Goal: Task Accomplishment & Management: Use online tool/utility

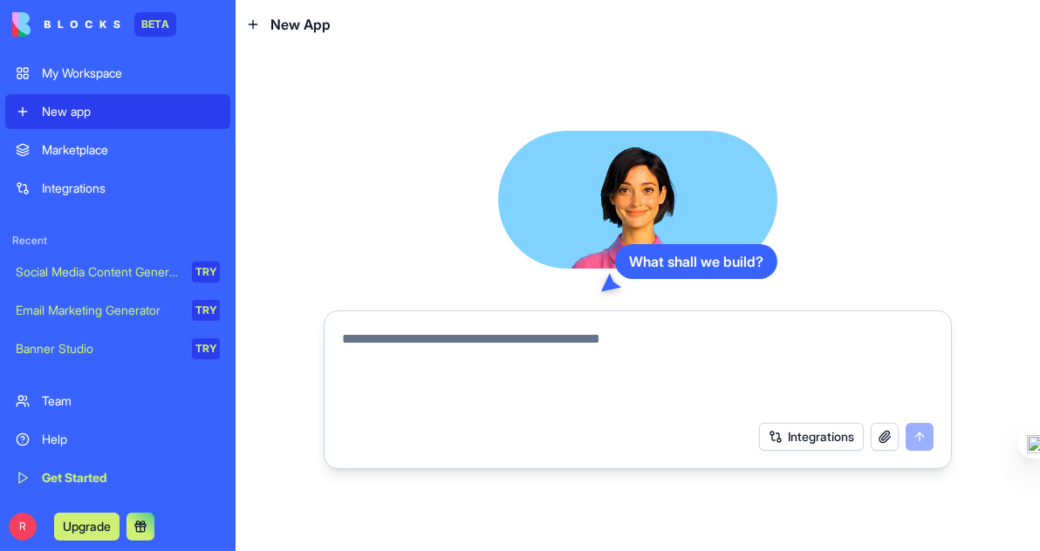
click at [103, 70] on div "My Workspace" at bounding box center [131, 73] width 178 height 17
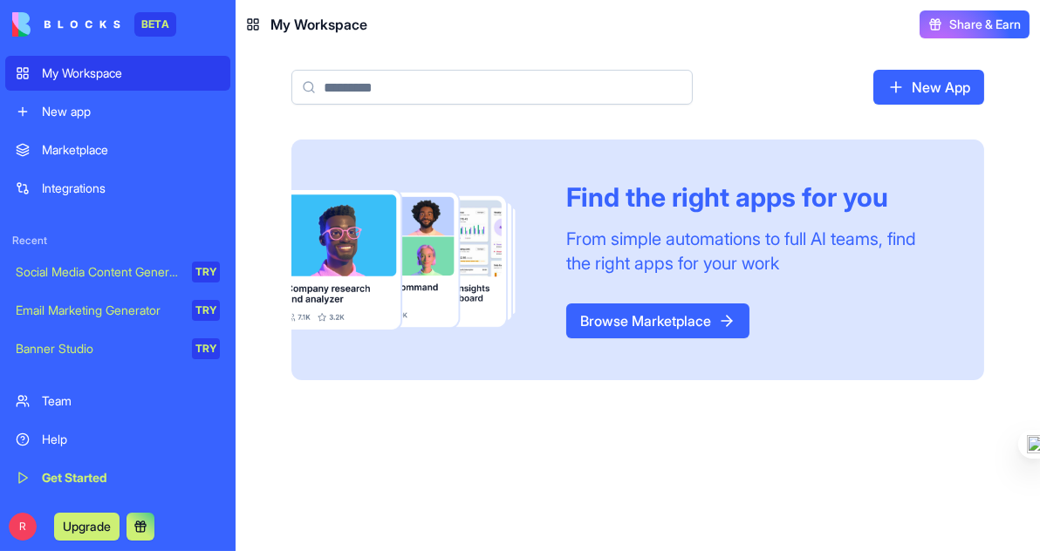
click at [87, 104] on div "New app" at bounding box center [131, 111] width 178 height 17
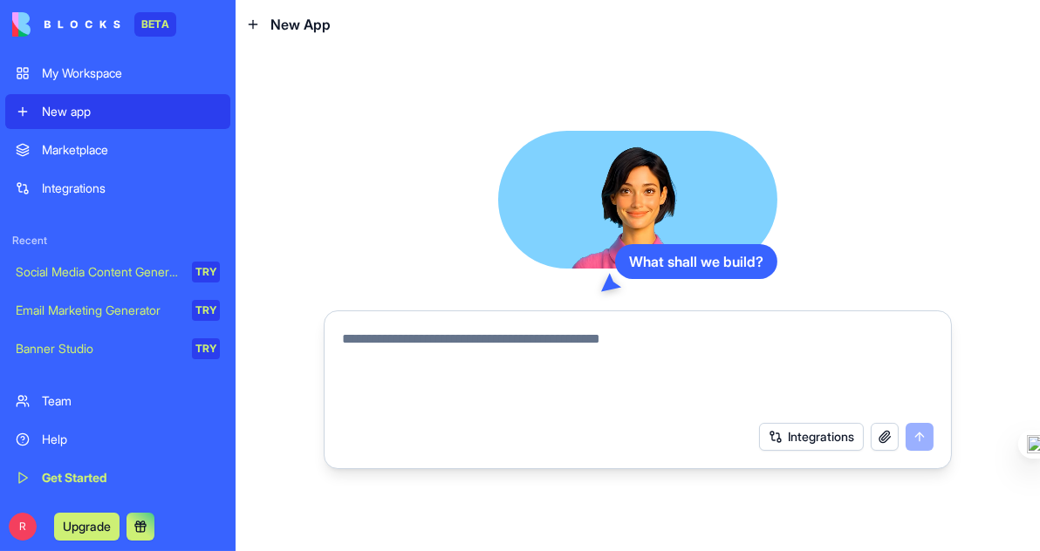
click at [365, 348] on textarea at bounding box center [637, 371] width 591 height 84
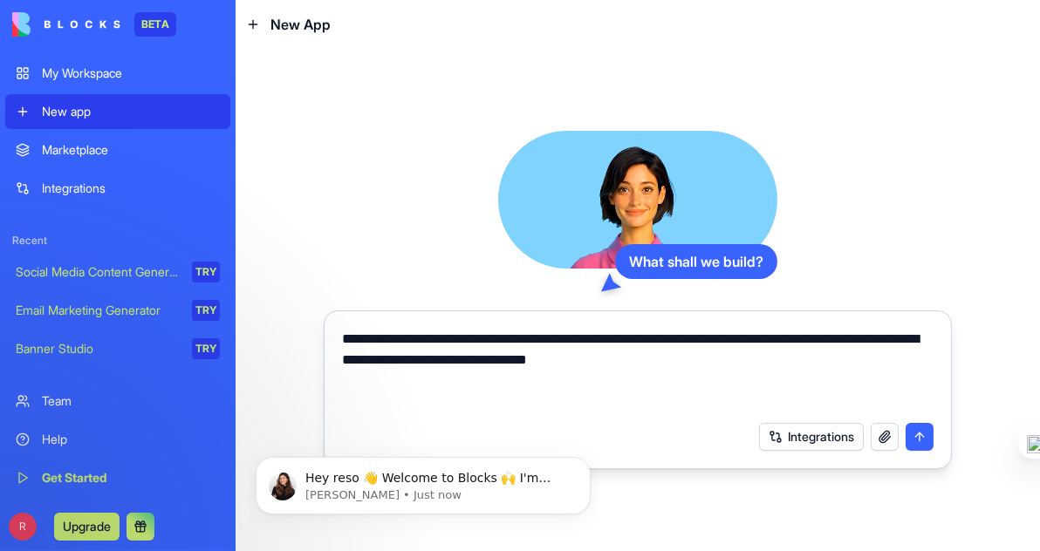
click at [458, 364] on textarea "**********" at bounding box center [637, 371] width 591 height 84
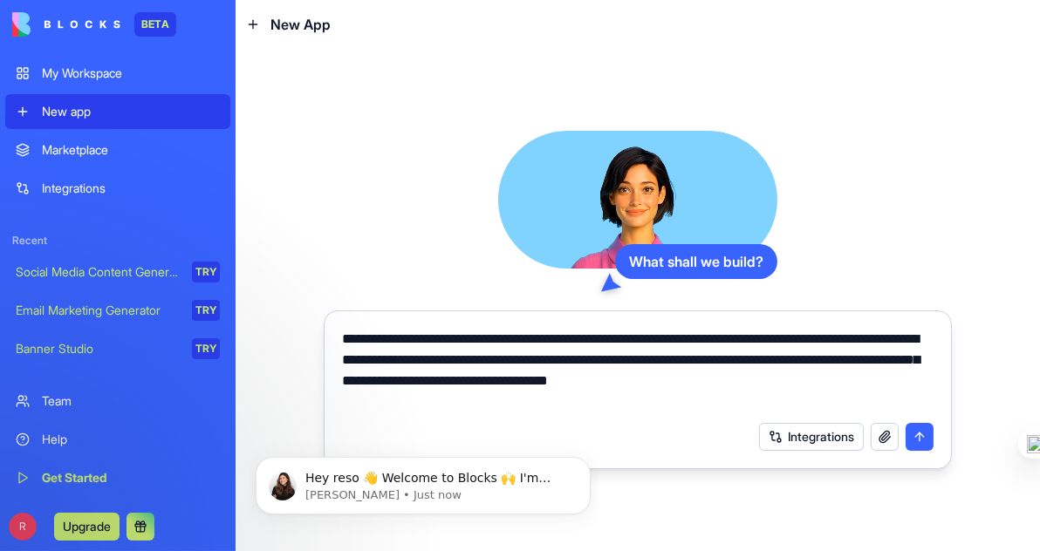
type textarea "**********"
click at [807, 431] on button "Integrations" at bounding box center [811, 437] width 105 height 28
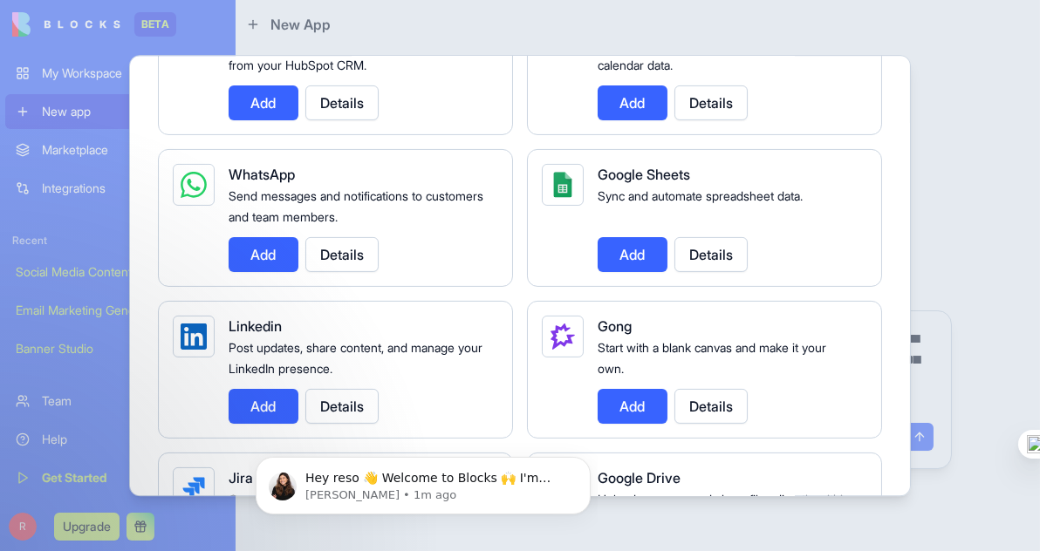
scroll to position [871, 0]
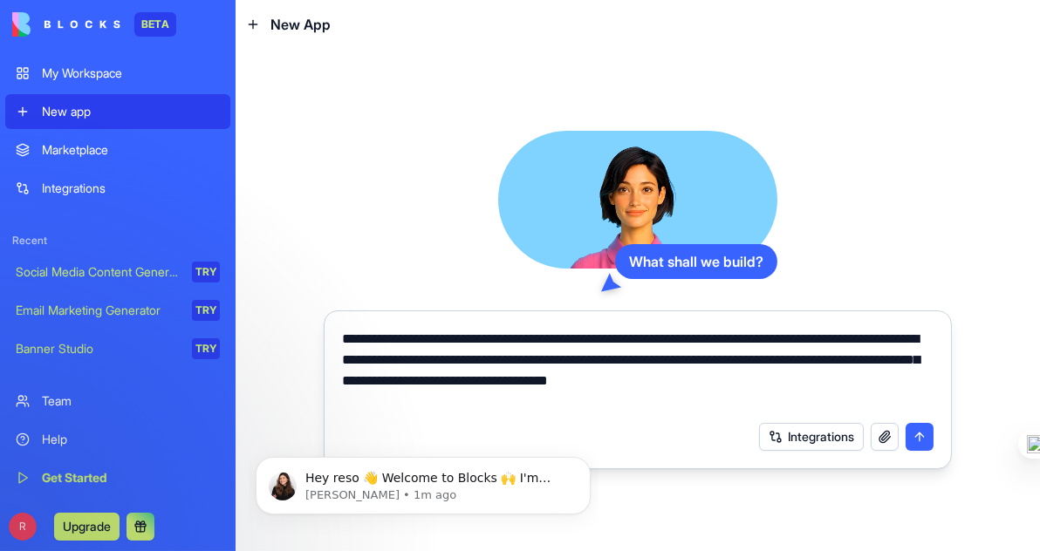
click at [919, 434] on button "submit" at bounding box center [919, 437] width 28 height 28
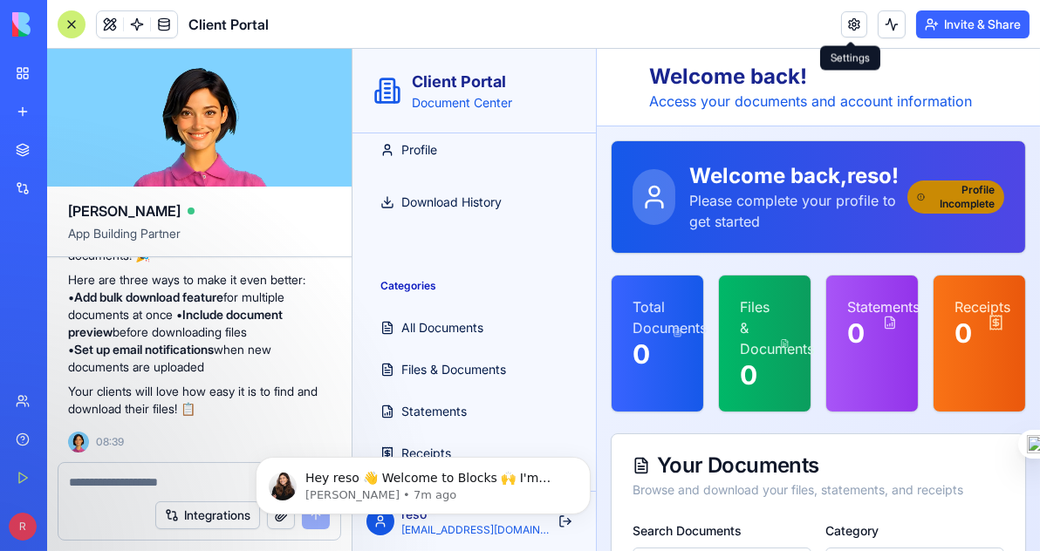
click at [855, 22] on link at bounding box center [854, 24] width 26 height 26
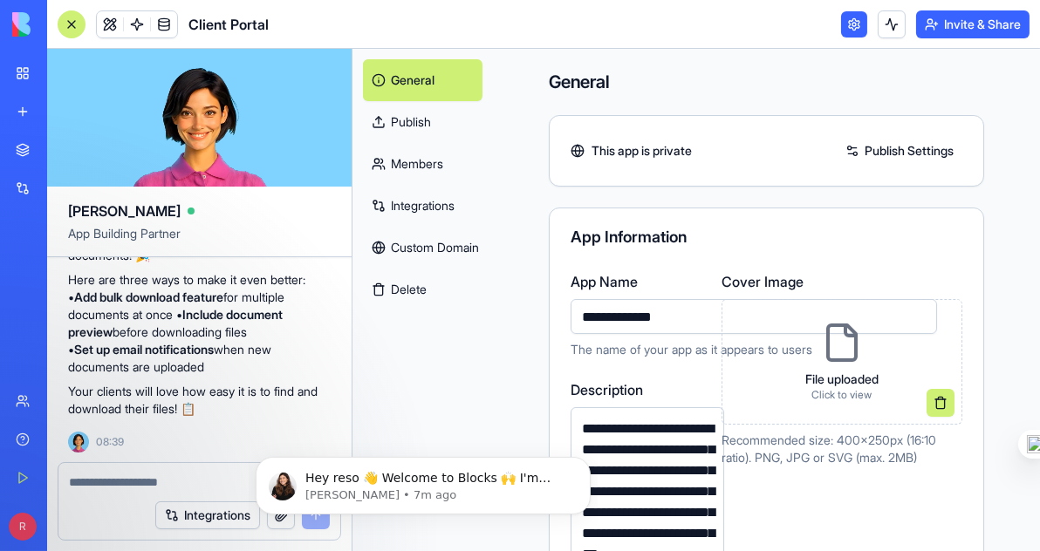
click at [914, 154] on link "Publish Settings" at bounding box center [900, 151] width 126 height 28
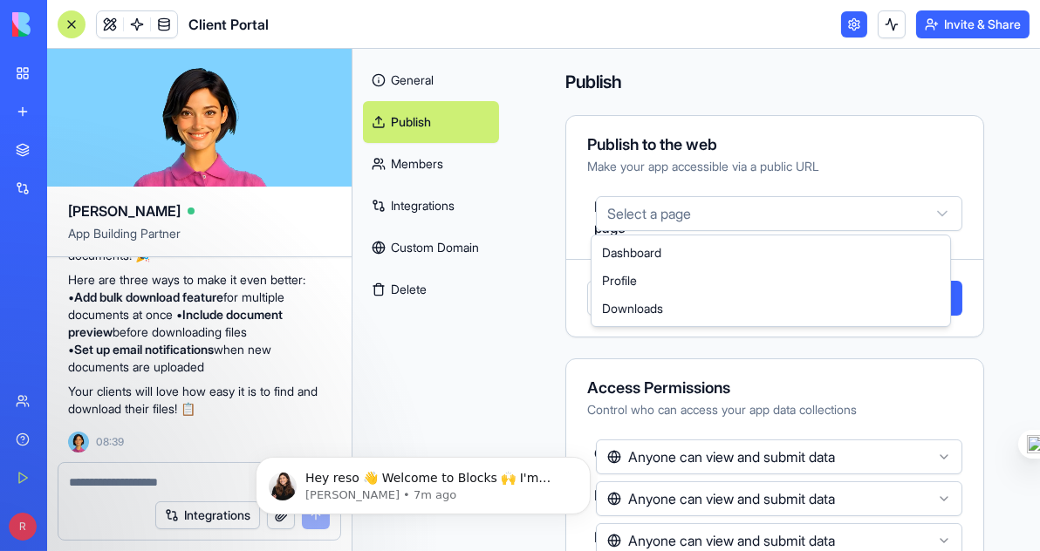
click at [925, 214] on html "BETA My Workspace New app Marketplace Integrations Recent New App Social Media …" at bounding box center [520, 275] width 1040 height 551
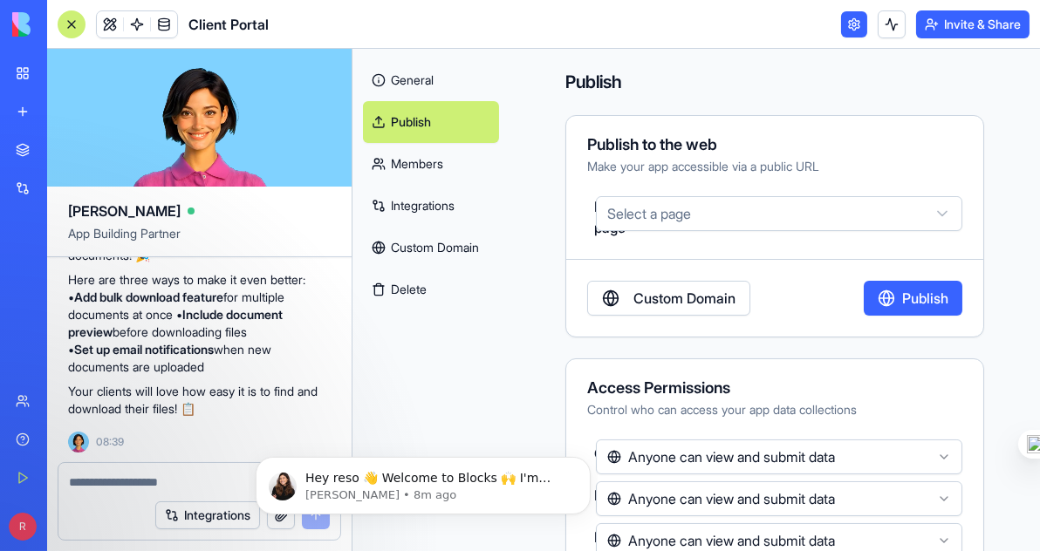
click at [805, 64] on div "Publish Publish to the web Make your app accessible via a public URL Default pa…" at bounding box center [774, 300] width 530 height 502
click at [848, 26] on link at bounding box center [854, 24] width 26 height 26
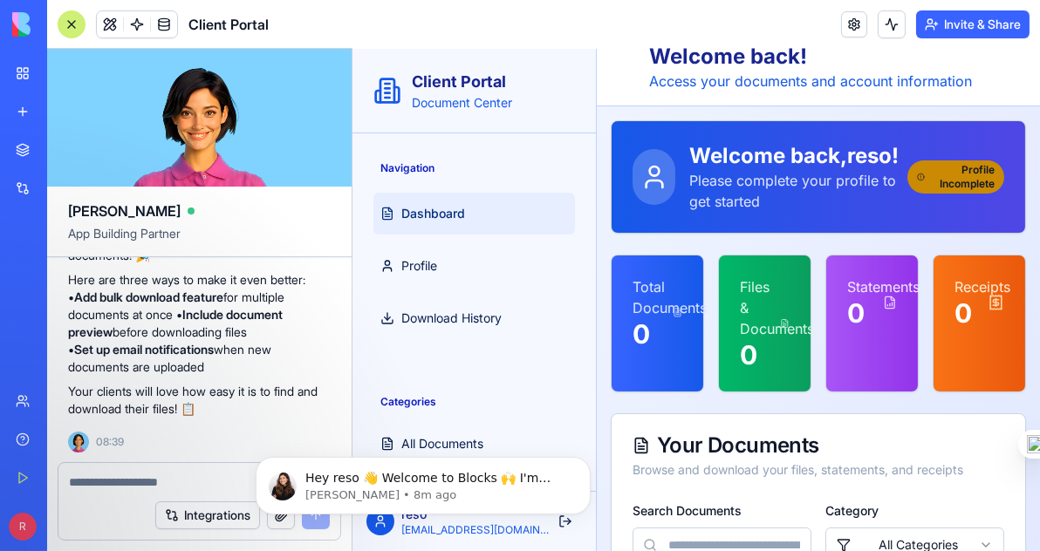
scroll to position [174, 0]
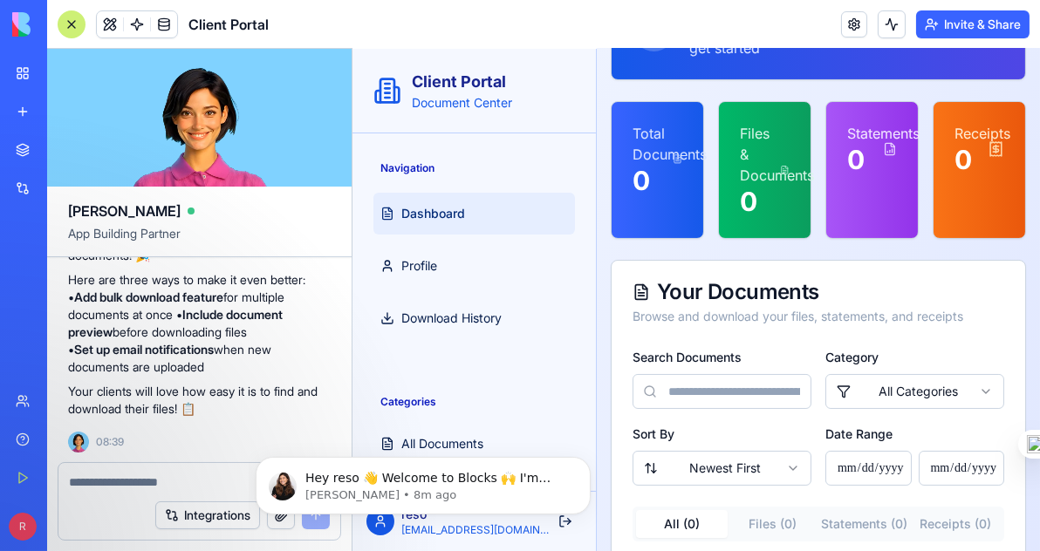
click at [980, 19] on button "Invite & Share" at bounding box center [972, 24] width 113 height 28
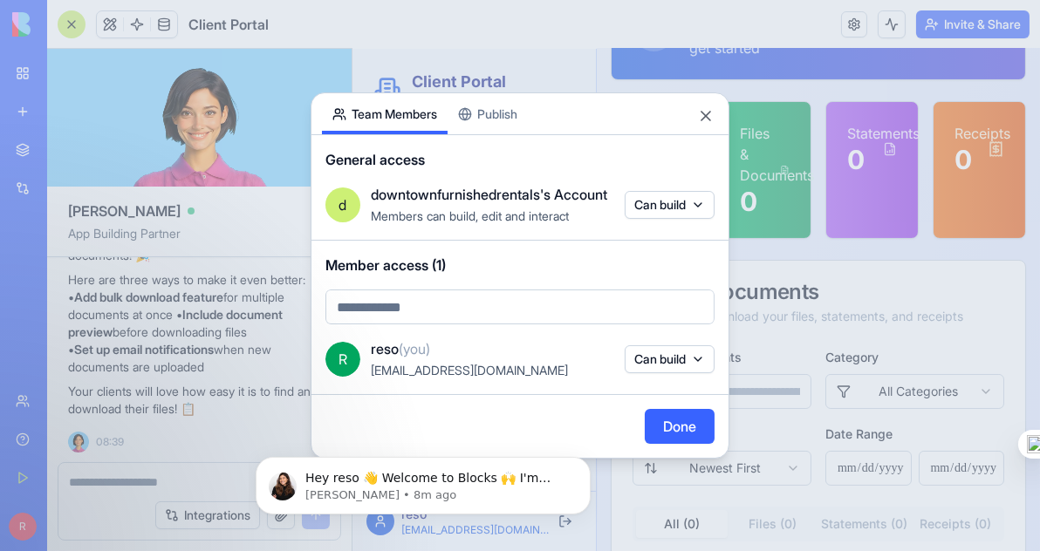
click at [681, 423] on button "Done" at bounding box center [680, 426] width 70 height 35
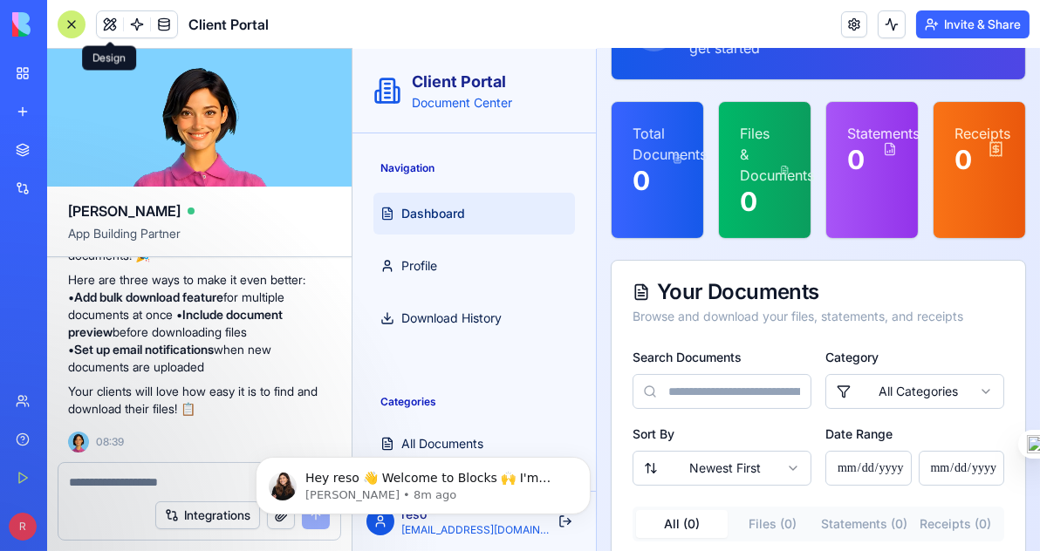
click at [104, 20] on button at bounding box center [110, 24] width 26 height 26
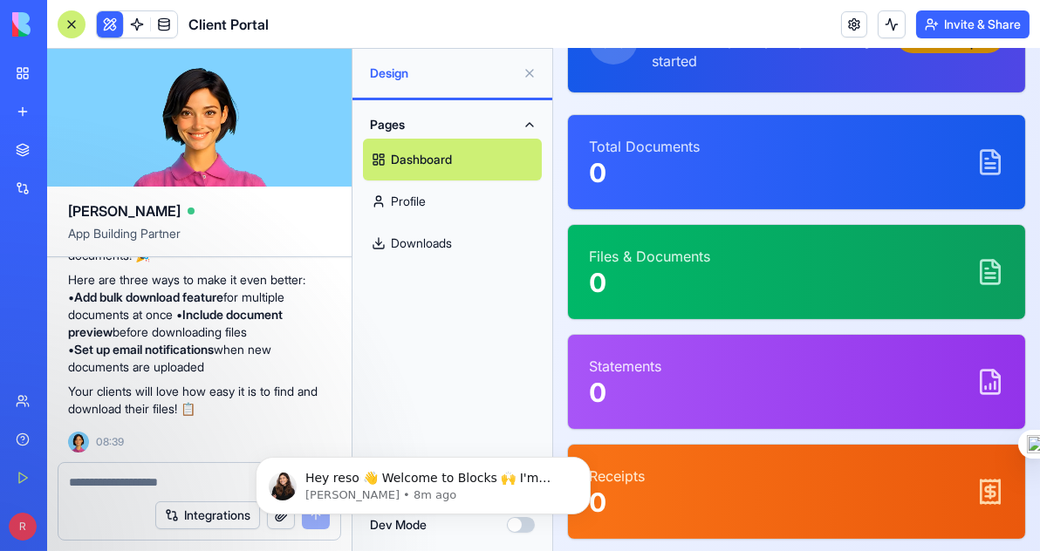
scroll to position [0, 0]
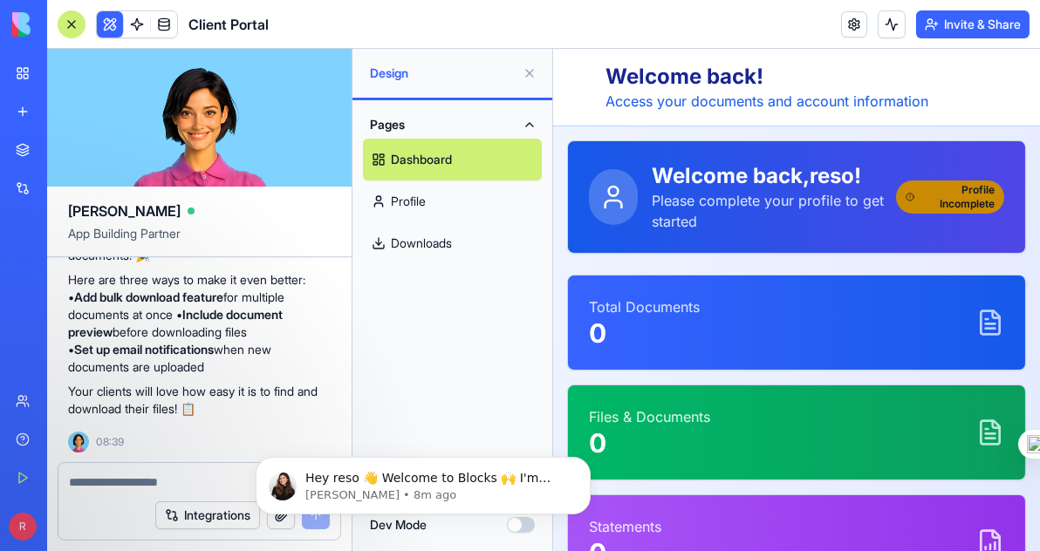
click at [461, 191] on link "Profile" at bounding box center [452, 202] width 179 height 42
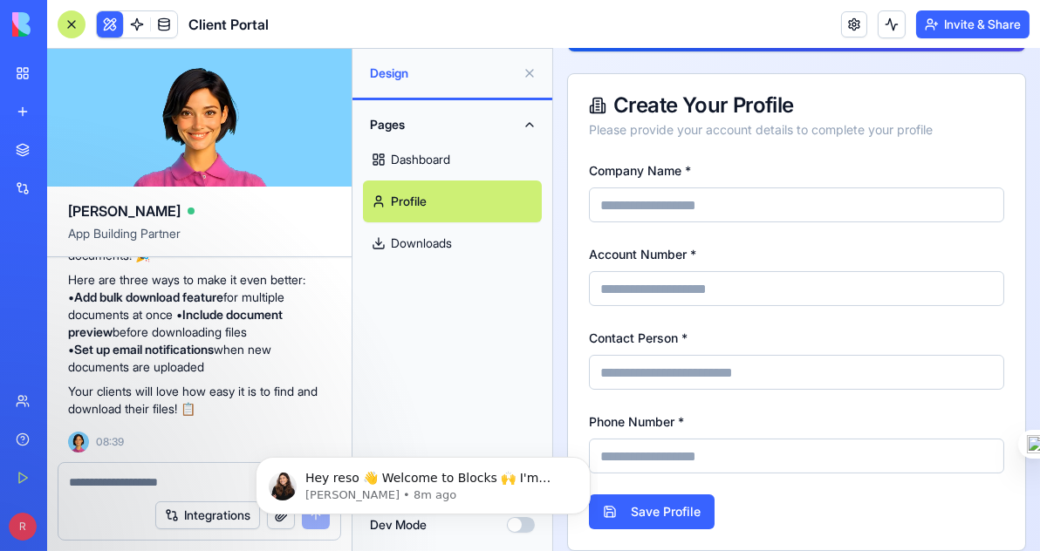
scroll to position [200, 0]
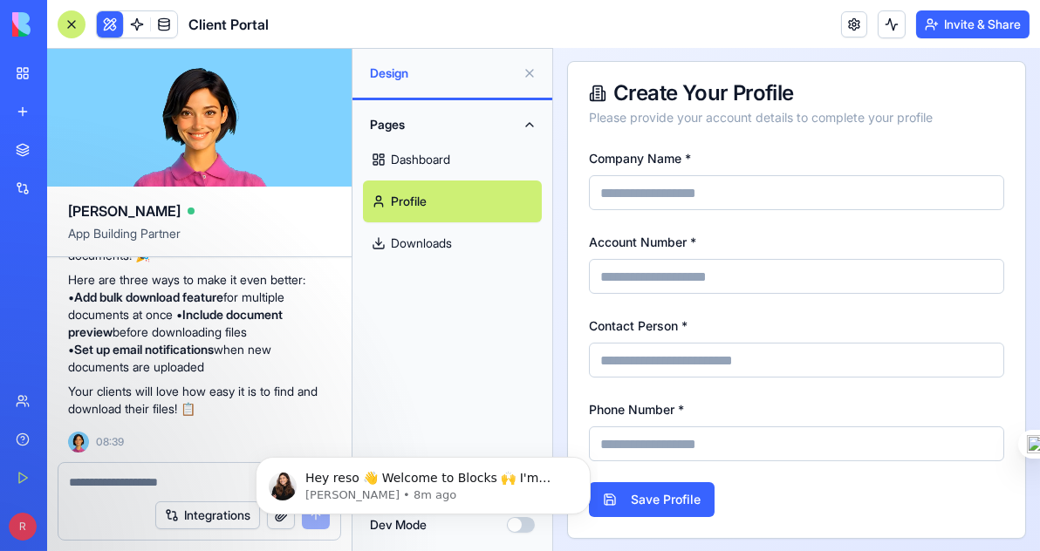
click at [421, 240] on link "Downloads" at bounding box center [452, 243] width 179 height 42
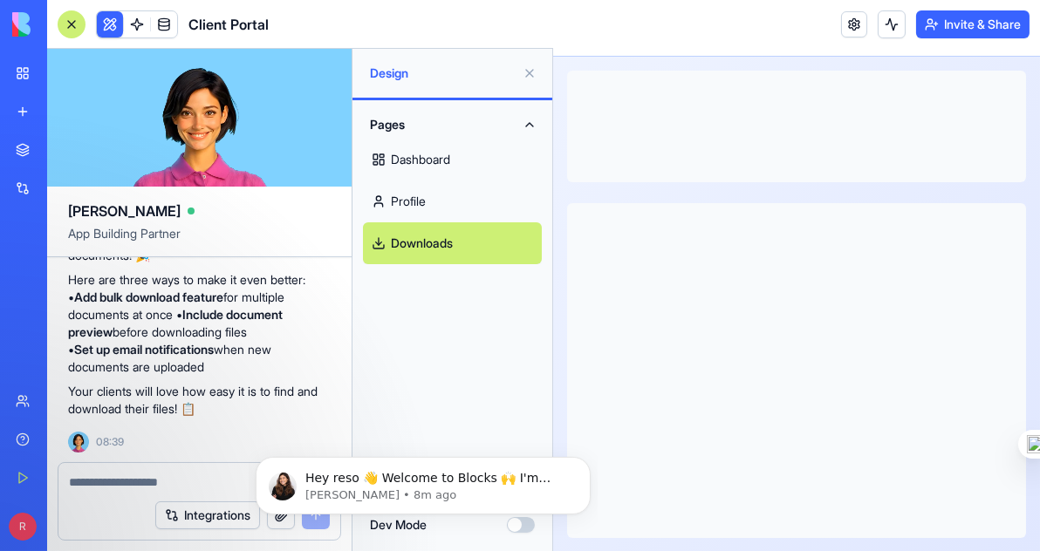
scroll to position [161, 0]
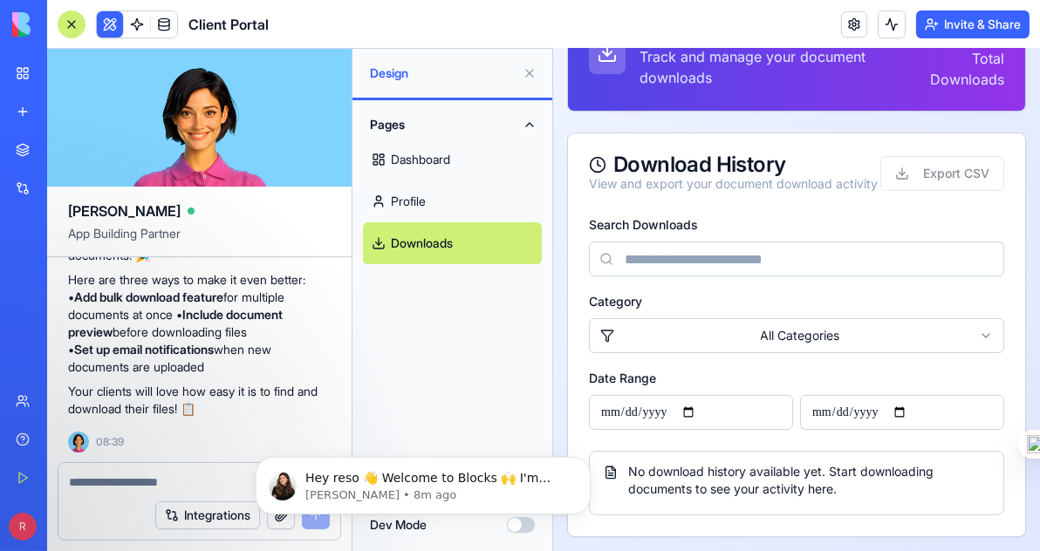
click at [65, 71] on div "My Workspace" at bounding box center [53, 73] width 23 height 17
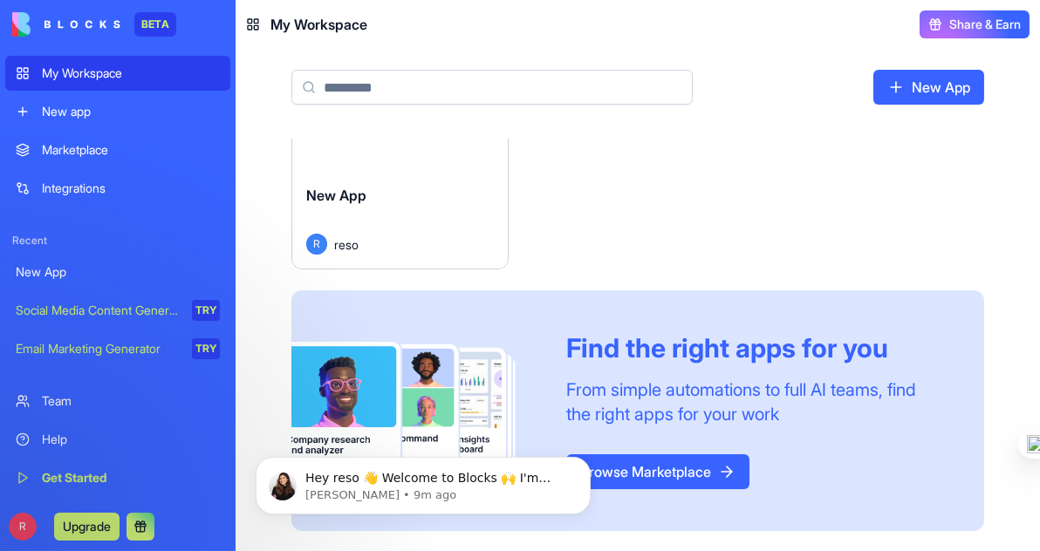
scroll to position [104, 0]
click at [65, 108] on div "New app" at bounding box center [131, 111] width 178 height 17
